Goal: Register for event/course

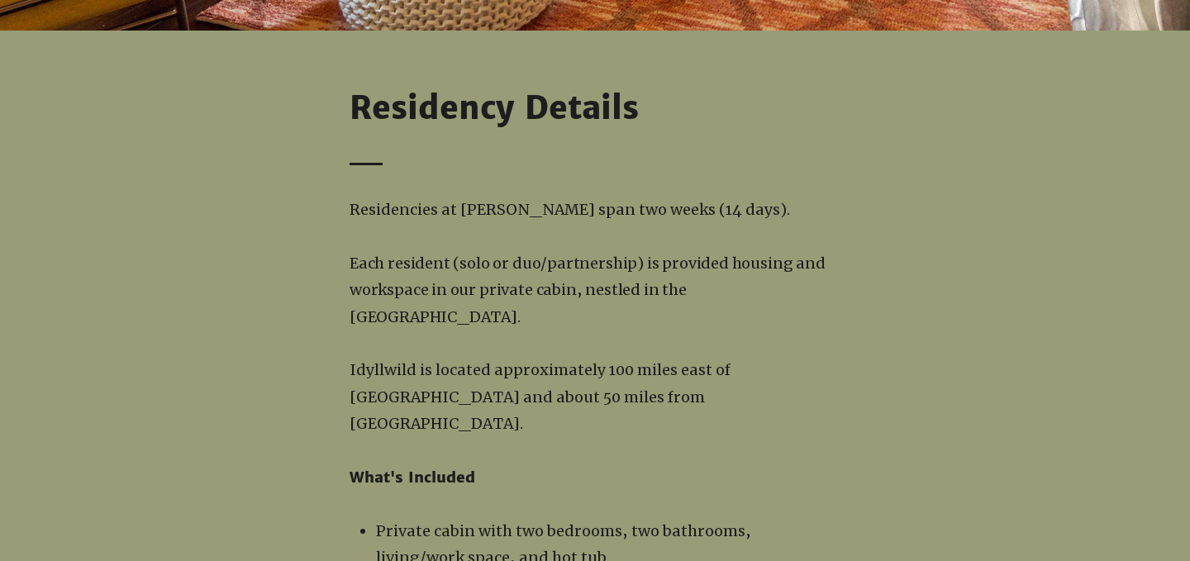
scroll to position [1475, 0]
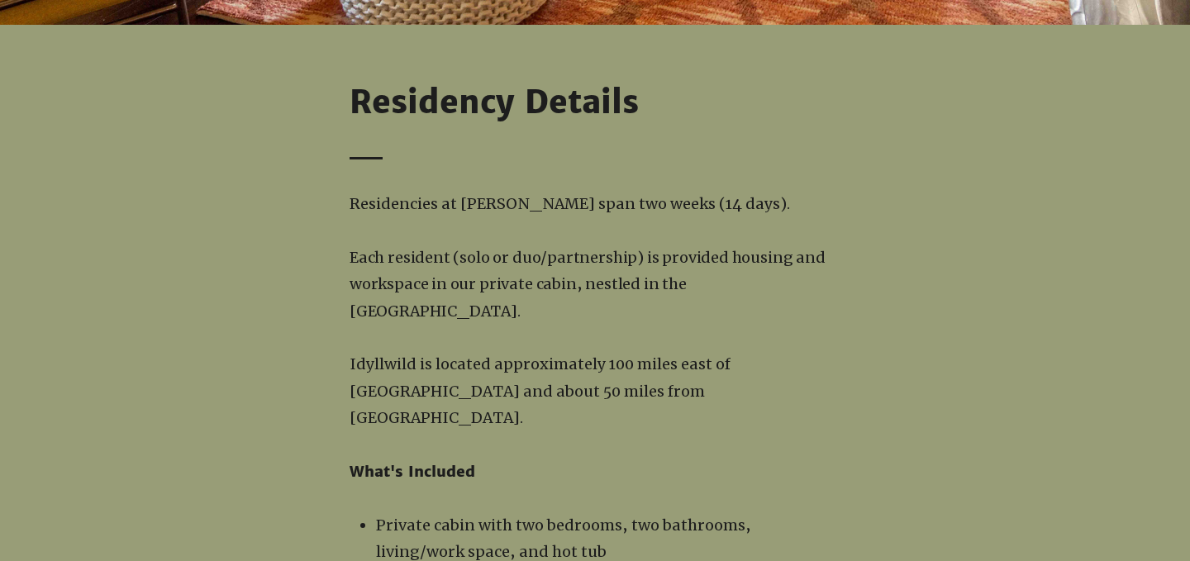
click at [524, 204] on span "Residencies at [PERSON_NAME] span two weeks (14 days)." at bounding box center [570, 203] width 440 height 19
copy span "Idyllwild"
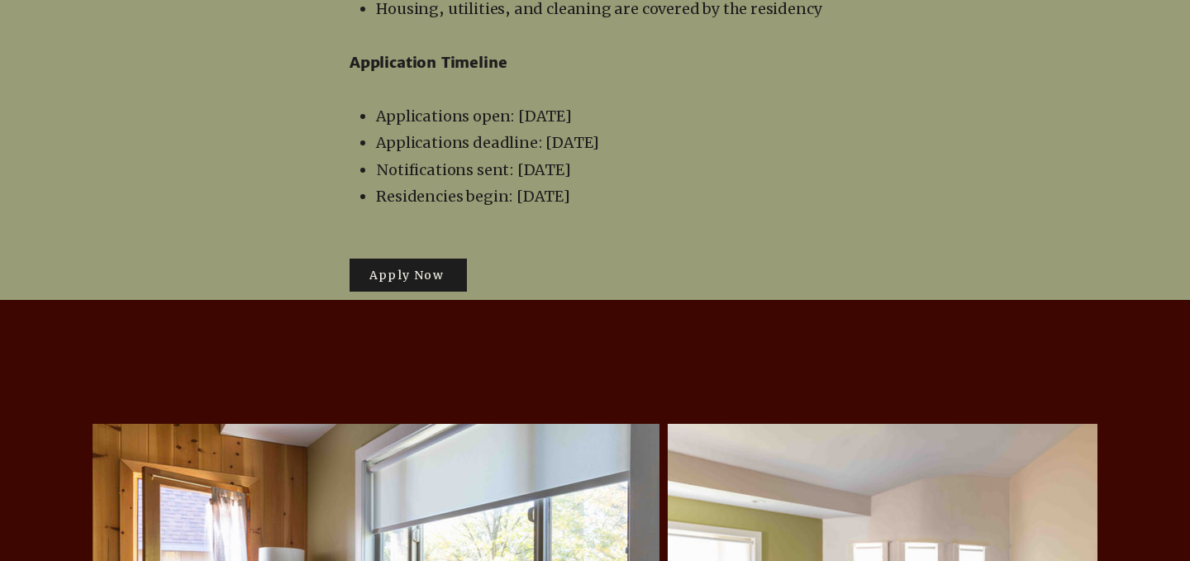
scroll to position [3201, 0]
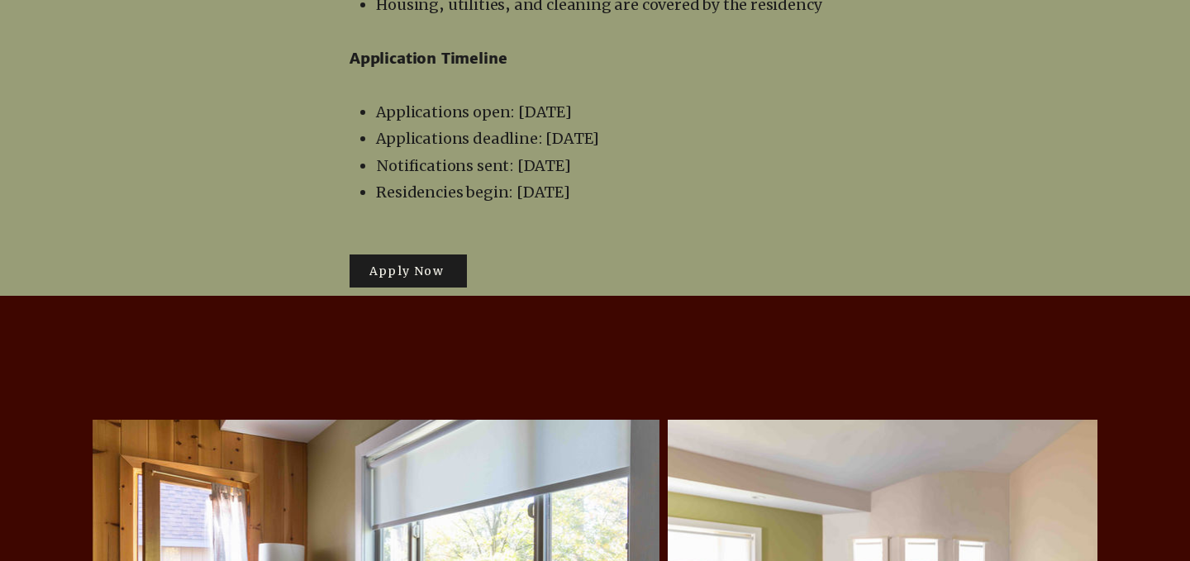
click at [412, 255] on span "Apply Now" at bounding box center [408, 271] width 117 height 33
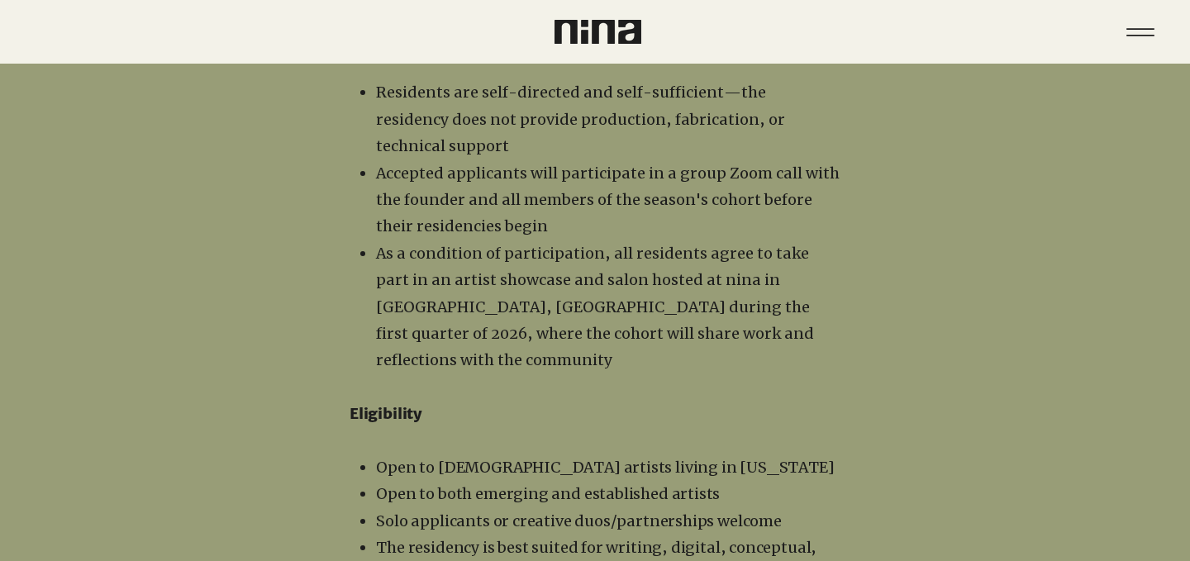
scroll to position [1740, 0]
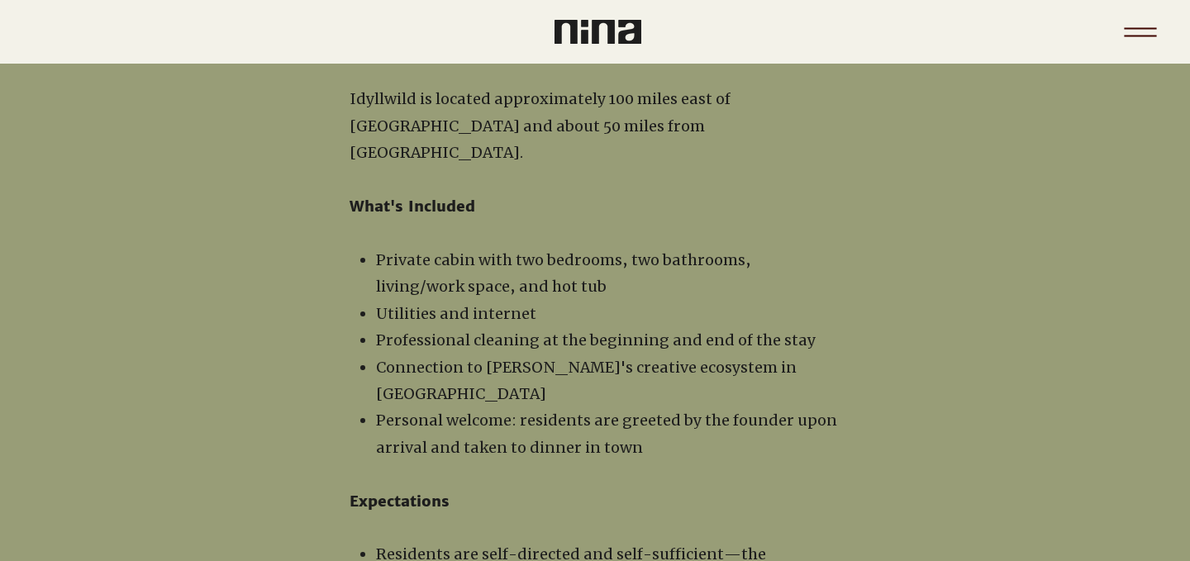
click at [1134, 38] on icon "Menu" at bounding box center [1140, 32] width 58 height 58
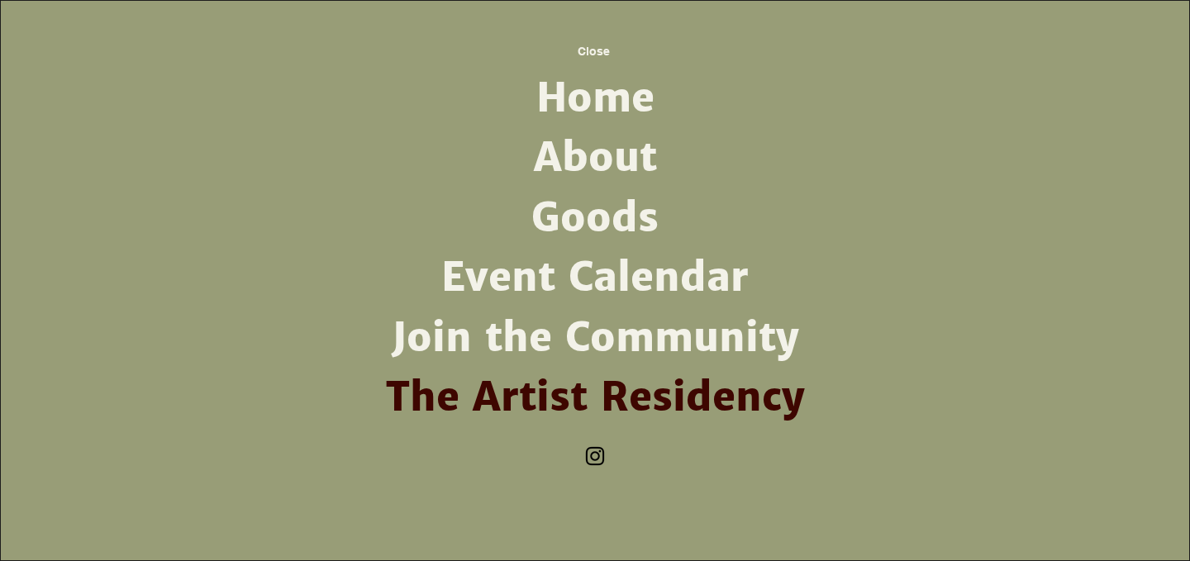
click at [582, 107] on link "Home" at bounding box center [594, 99] width 431 height 60
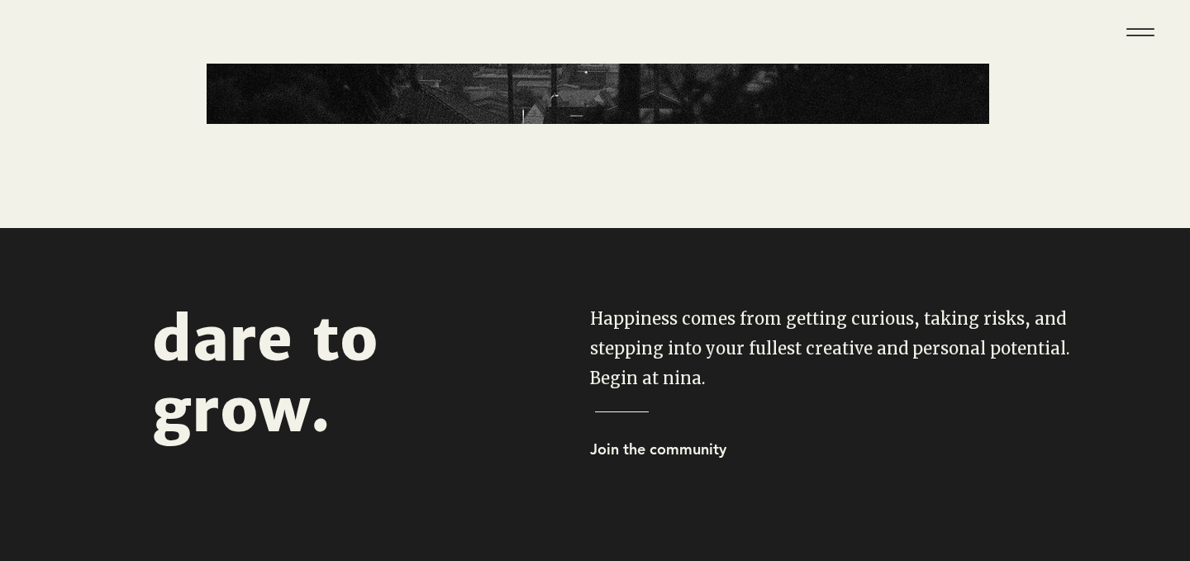
scroll to position [268, 0]
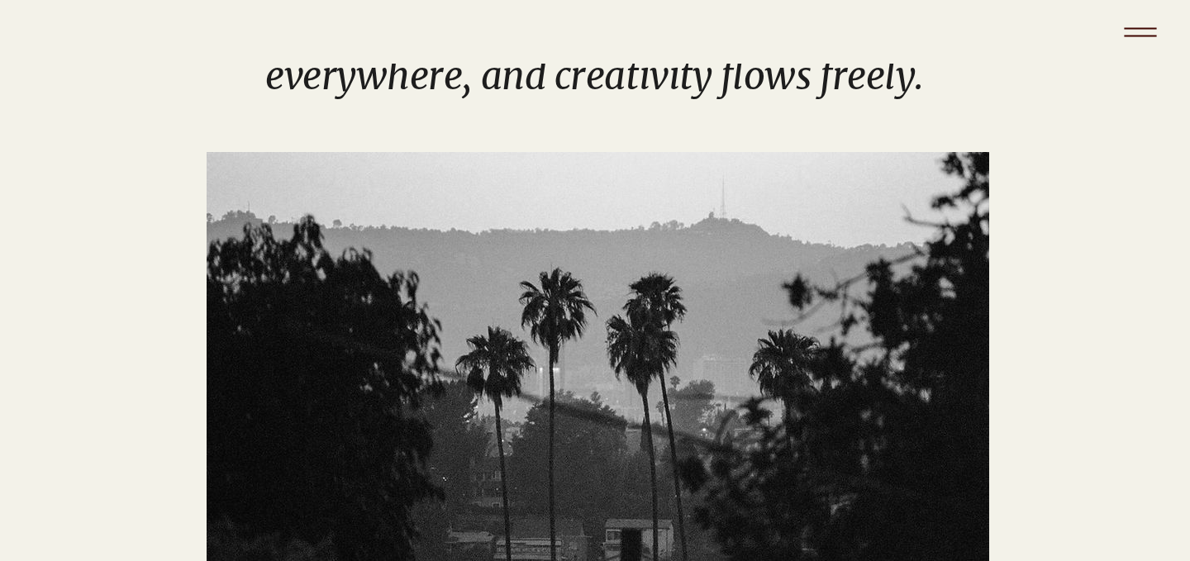
click at [1150, 28] on icon "Menu" at bounding box center [1140, 28] width 32 height 2
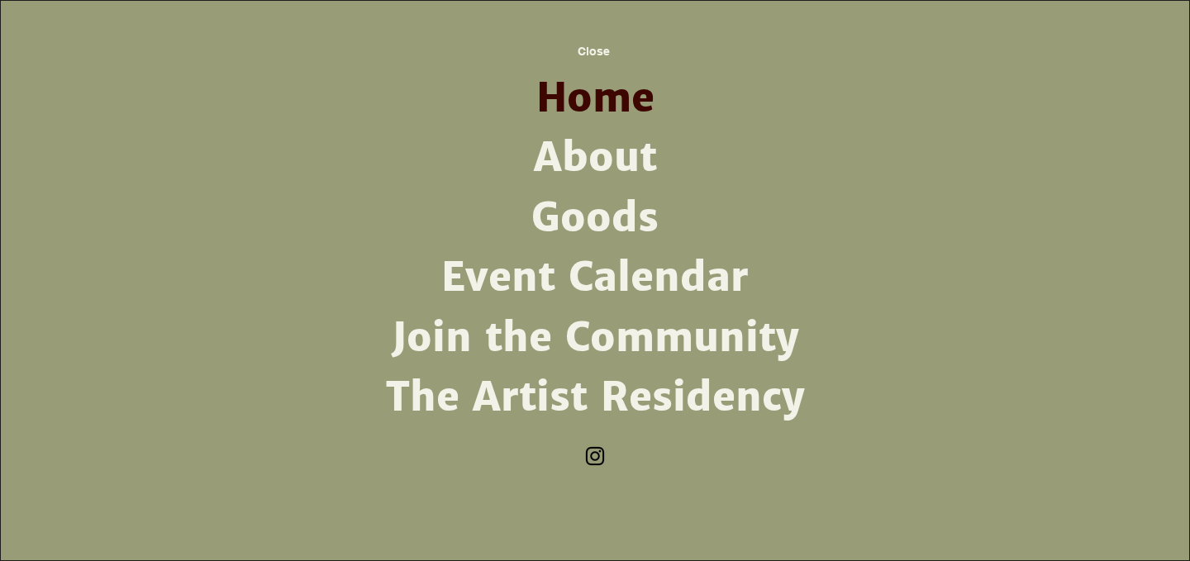
scroll to position [0, 0]
click at [595, 454] on img "Instagram" at bounding box center [595, 456] width 25 height 25
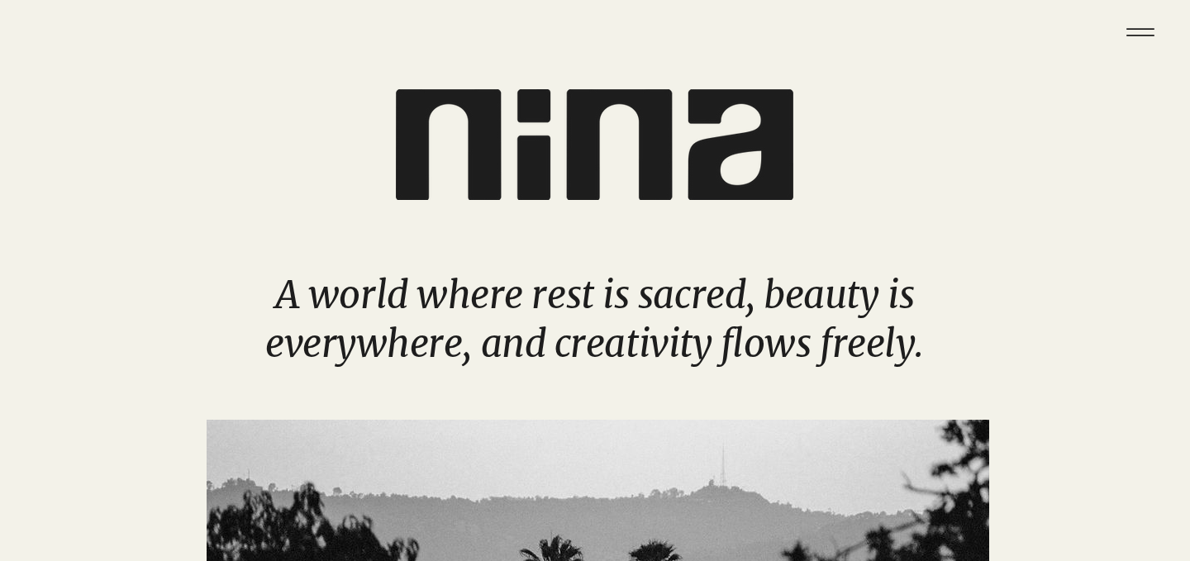
scroll to position [268, 0]
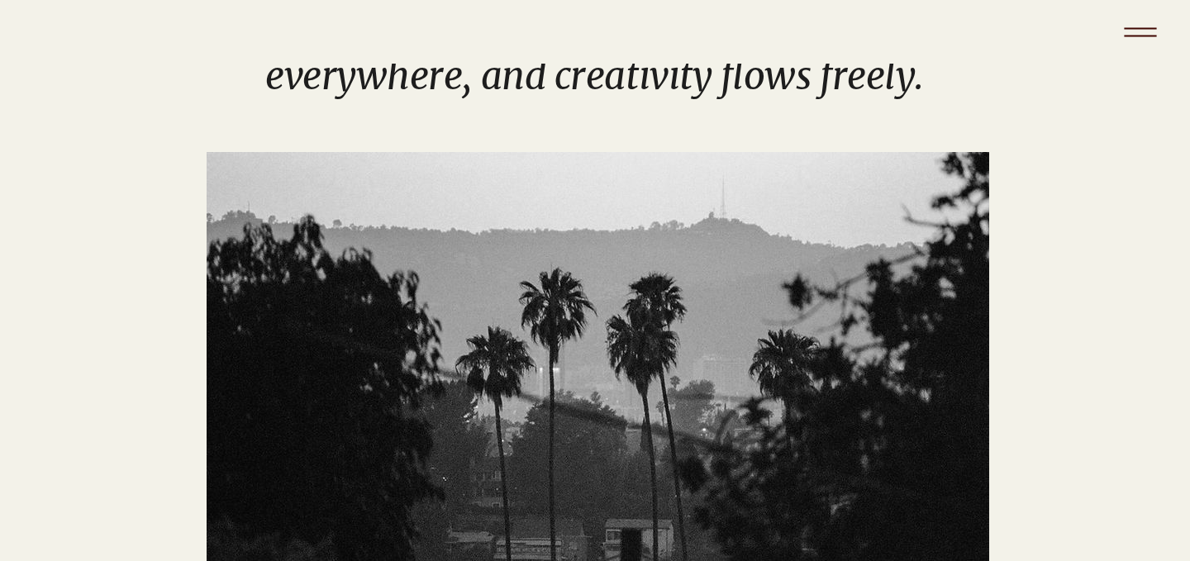
click at [1135, 34] on icon "Menu" at bounding box center [1140, 32] width 58 height 58
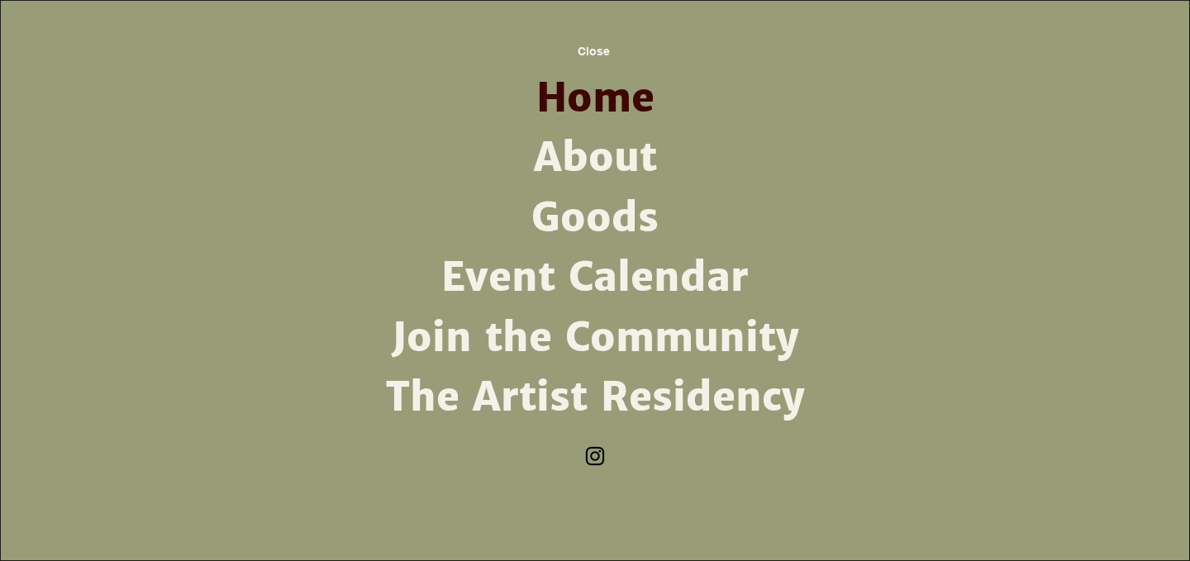
click at [607, 392] on link "The Artist Residency" at bounding box center [594, 398] width 431 height 60
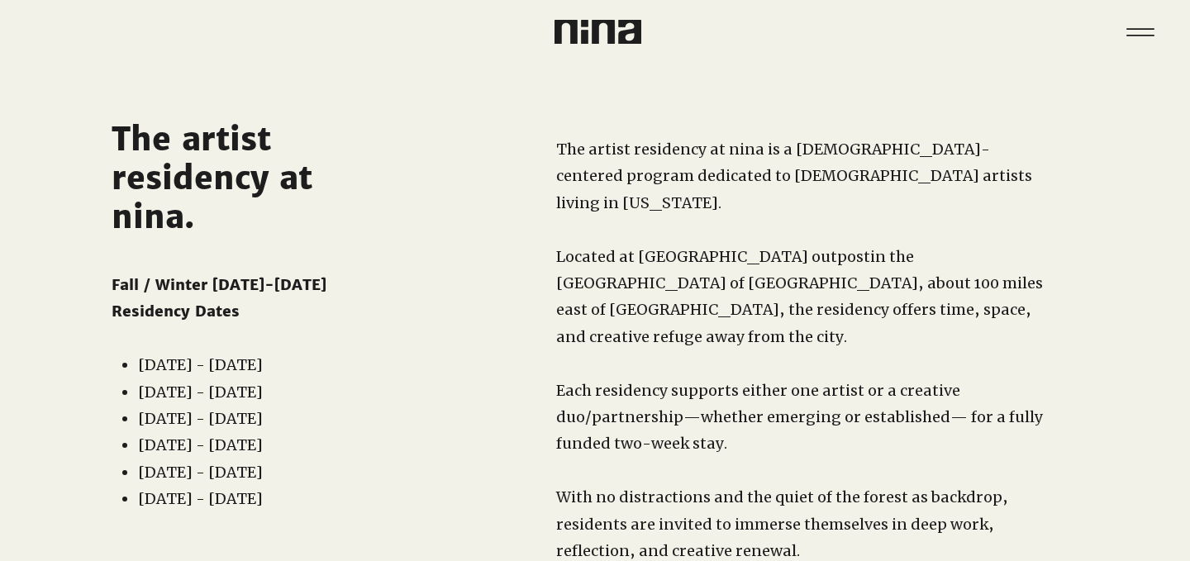
click at [42, 401] on div "main content" at bounding box center [595, 379] width 1190 height 630
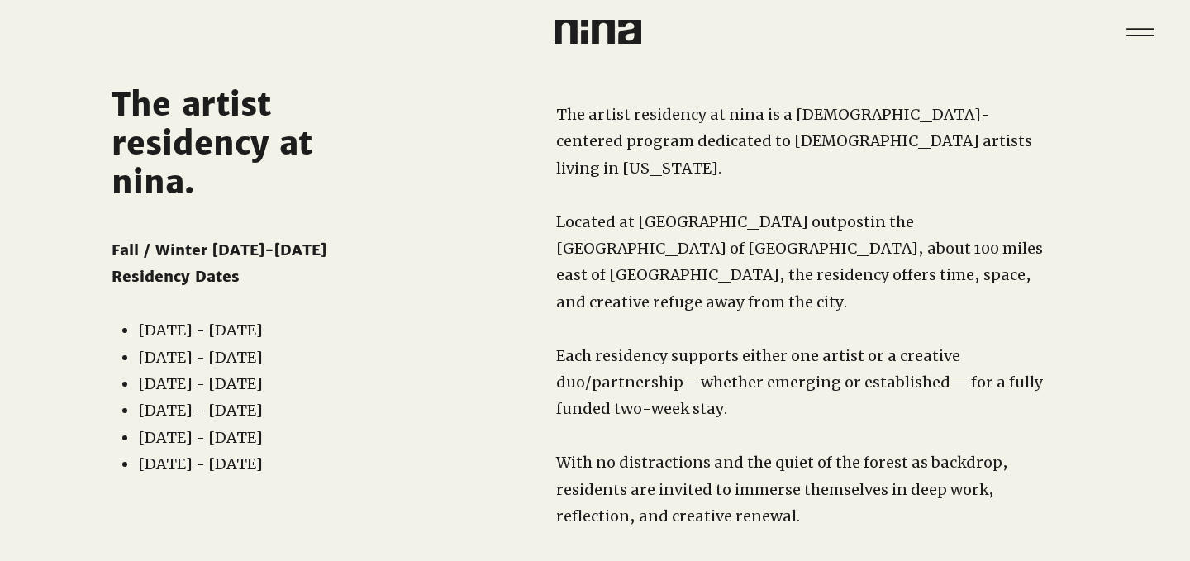
scroll to position [36, 0]
